Goal: Find specific page/section: Find specific page/section

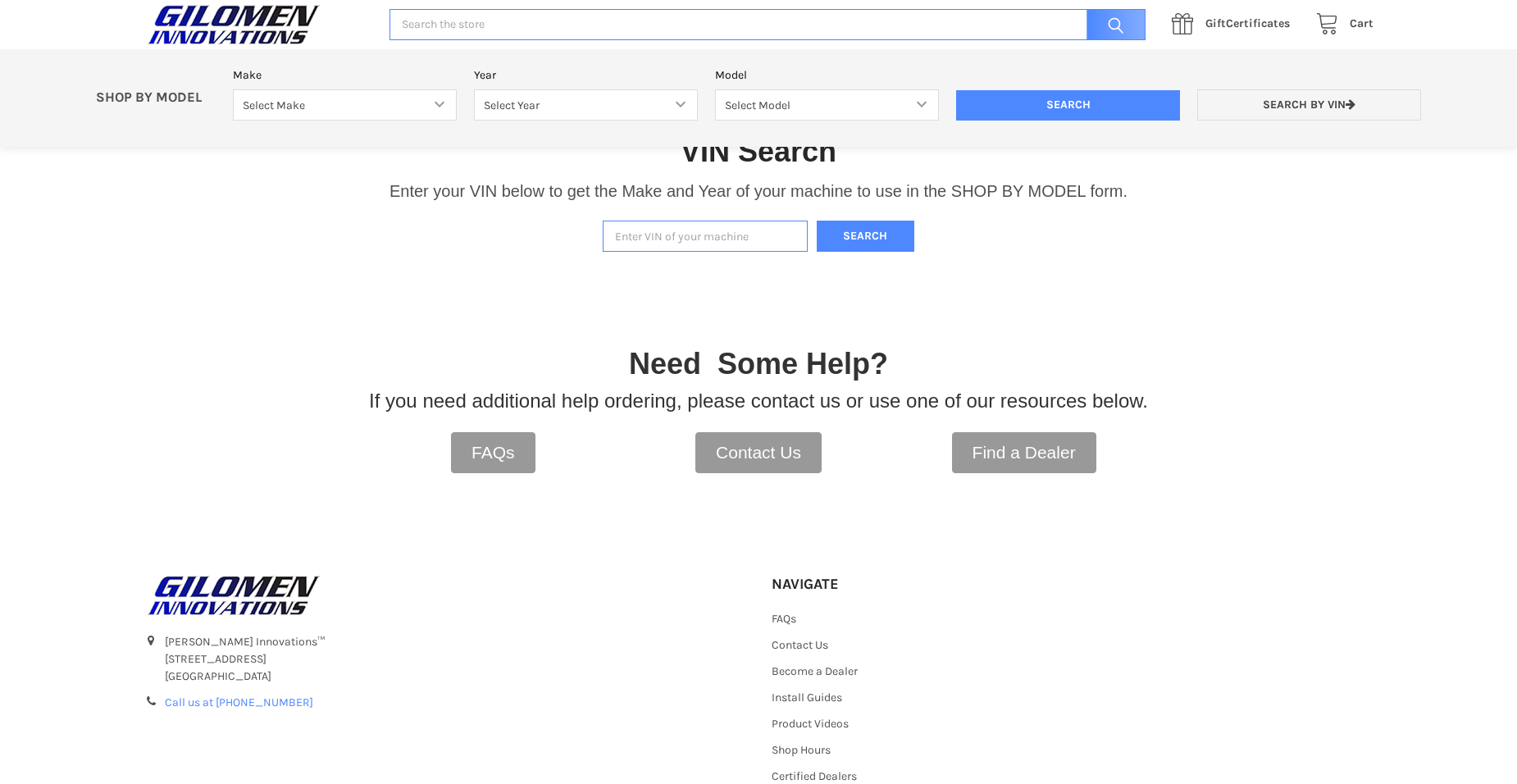
click at [691, 214] on div "VIN Search Enter your VIN below to get the Make and Year of your machine to use…" at bounding box center [758, 175] width 1517 height 170
click at [685, 233] on input "Enter VIN of your machine" at bounding box center [705, 236] width 205 height 32
type input "4xarsy999p8057110"
click at [817, 220] on button "Search" at bounding box center [866, 236] width 99 height 32
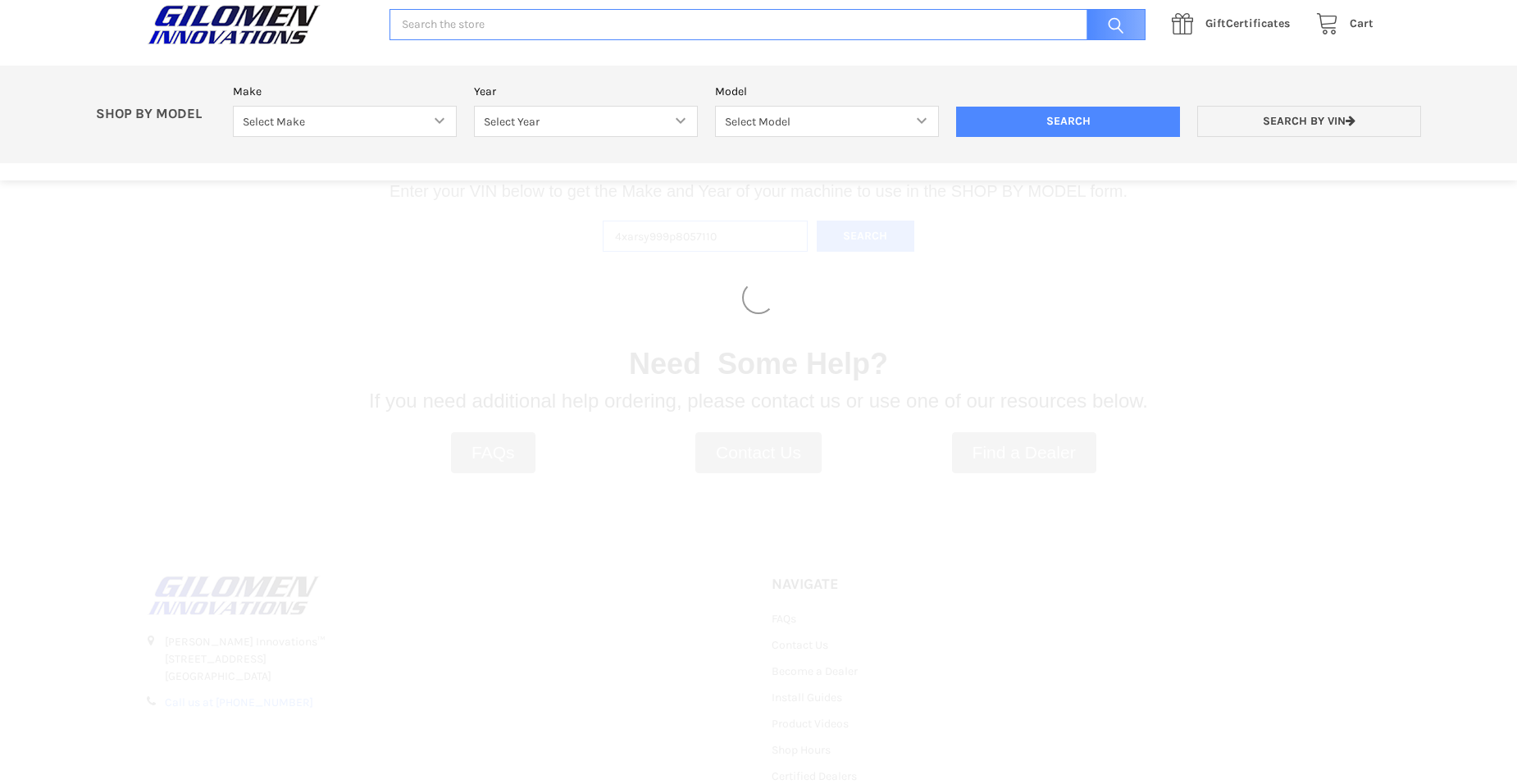
select select "330"
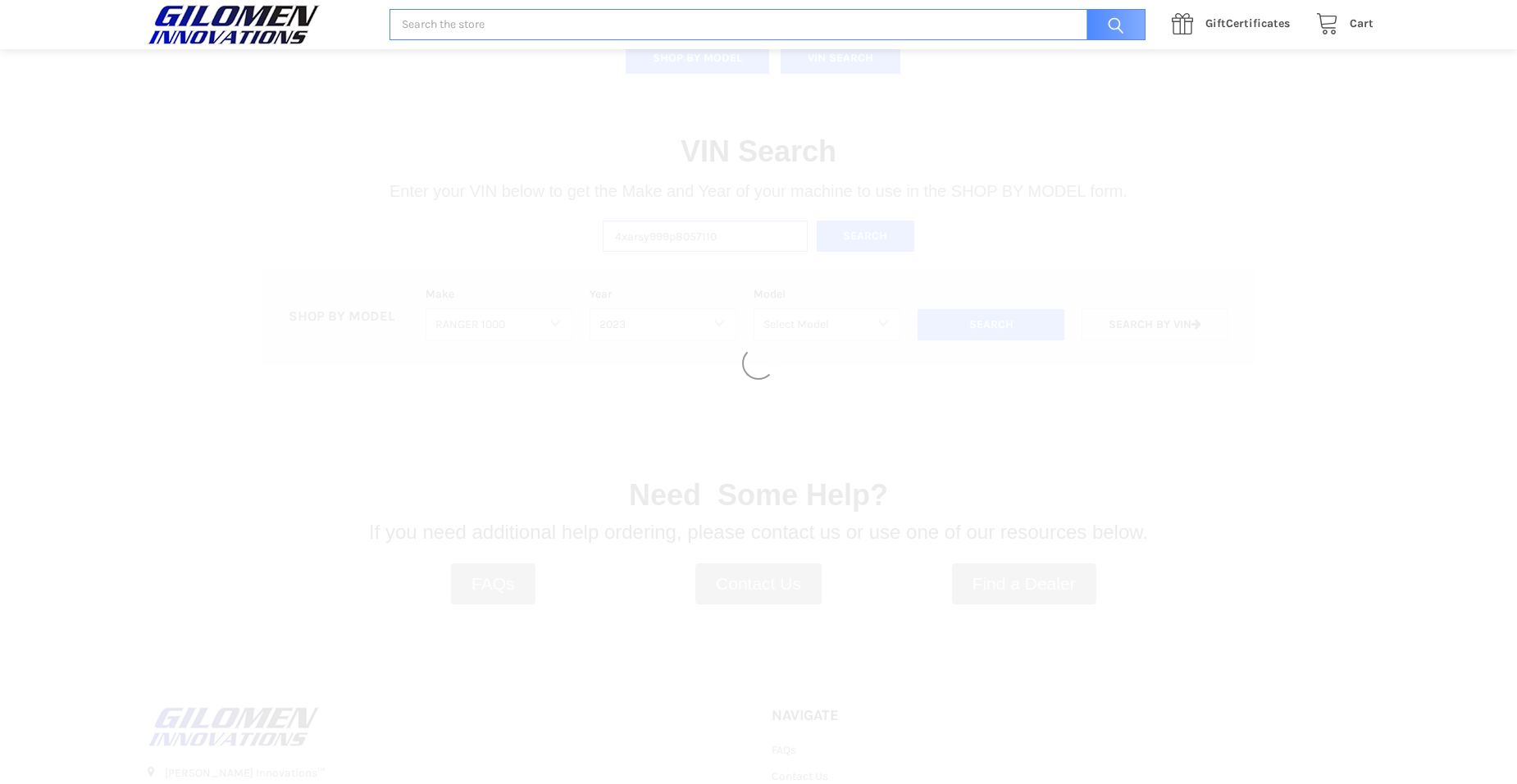
select select "494"
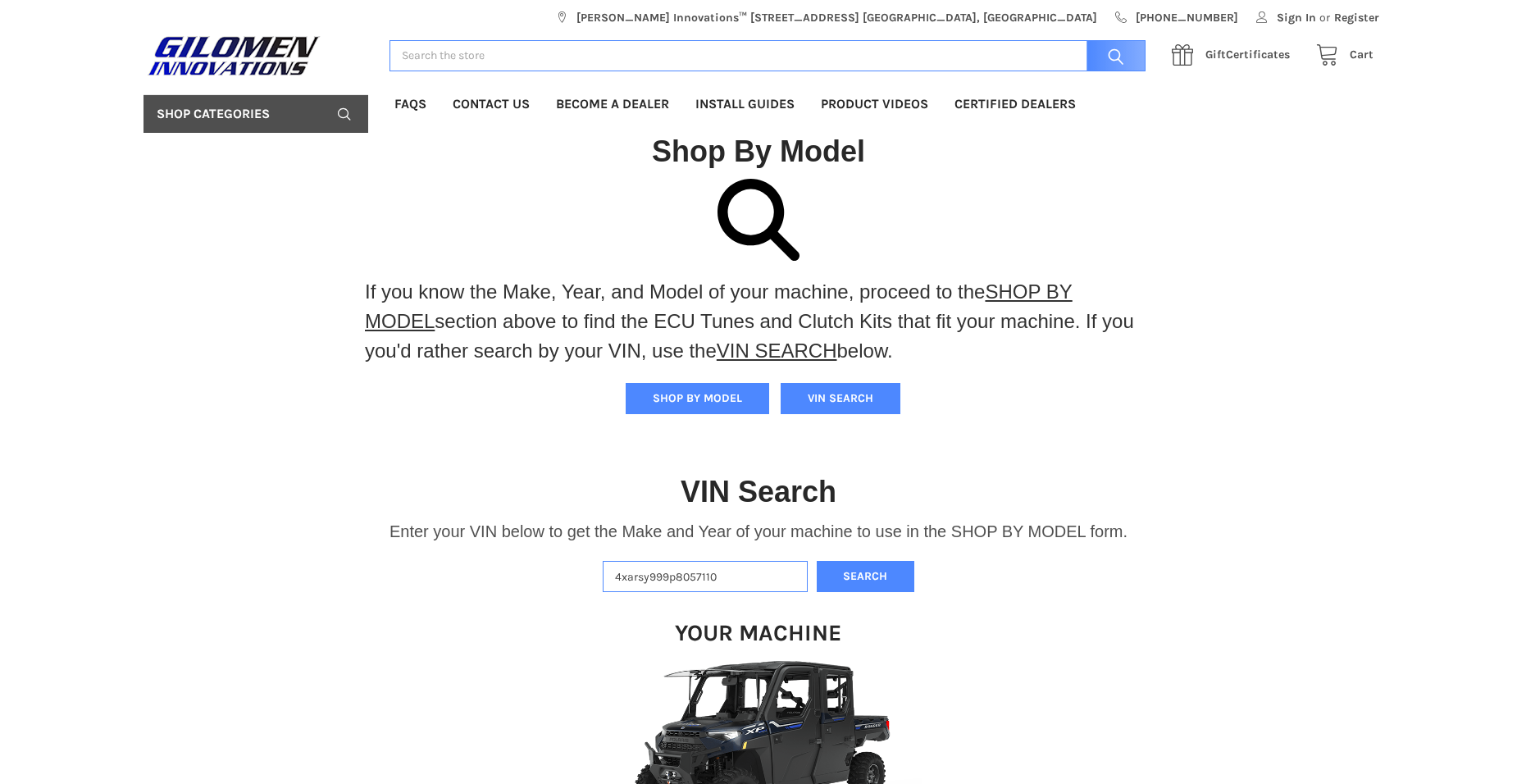
click at [518, 51] on input "Search" at bounding box center [767, 56] width 756 height 32
type input "t"
